Goal: Task Accomplishment & Management: Use online tool/utility

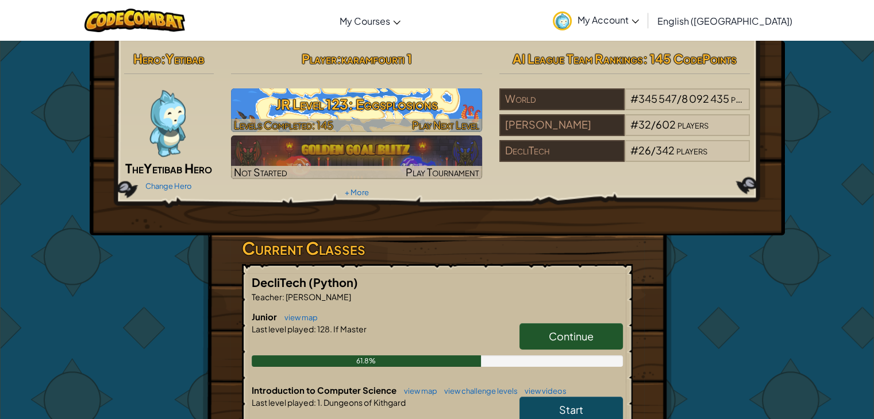
click at [429, 110] on h3 "JR Level 123: Eggsplosions" at bounding box center [356, 104] width 251 height 26
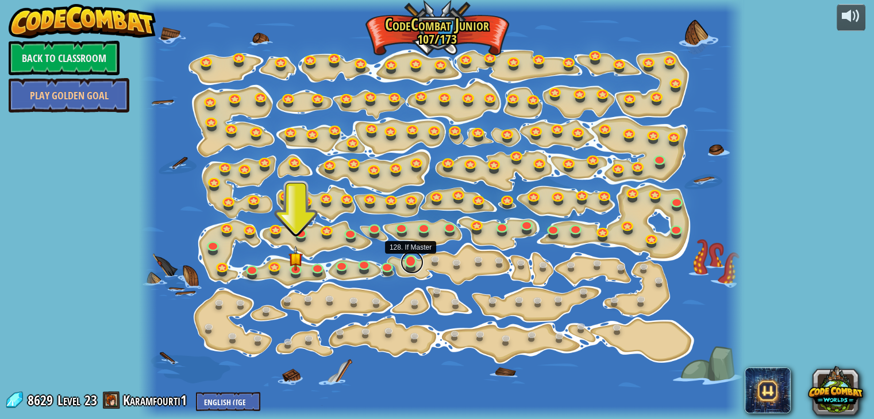
click at [409, 265] on link at bounding box center [411, 262] width 23 height 23
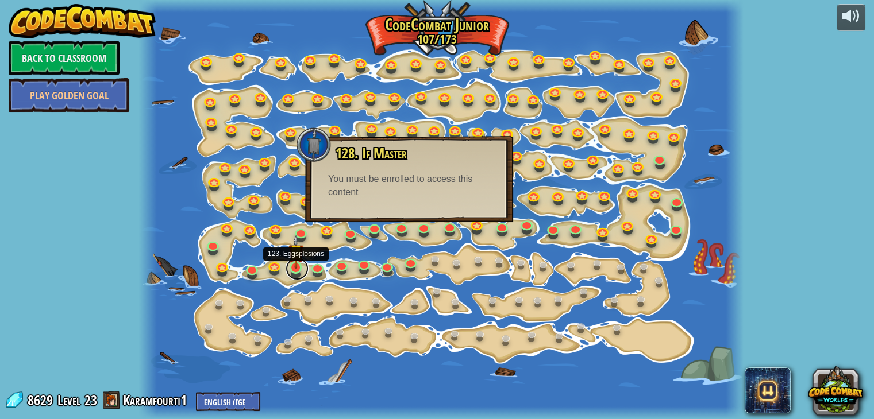
click at [298, 270] on link at bounding box center [297, 268] width 23 height 23
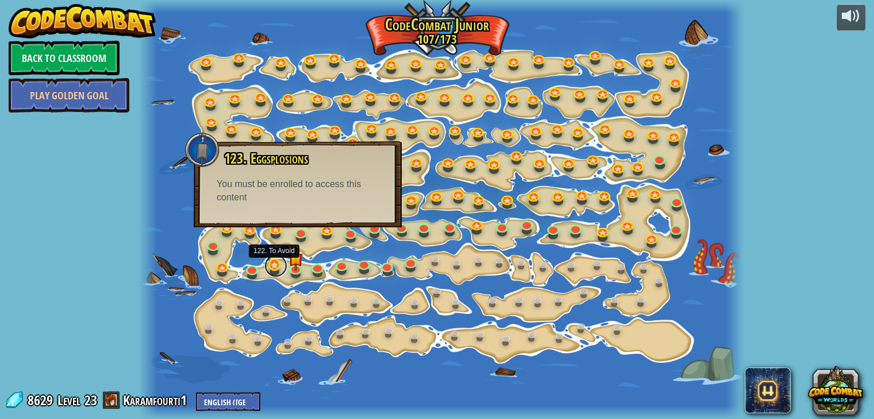
click at [269, 271] on link at bounding box center [275, 266] width 23 height 23
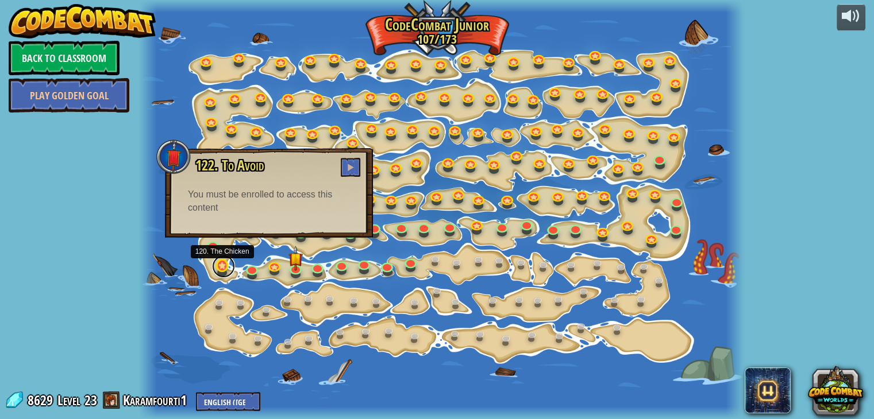
click at [217, 268] on link at bounding box center [223, 266] width 23 height 23
